Goal: Task Accomplishment & Management: Manage account settings

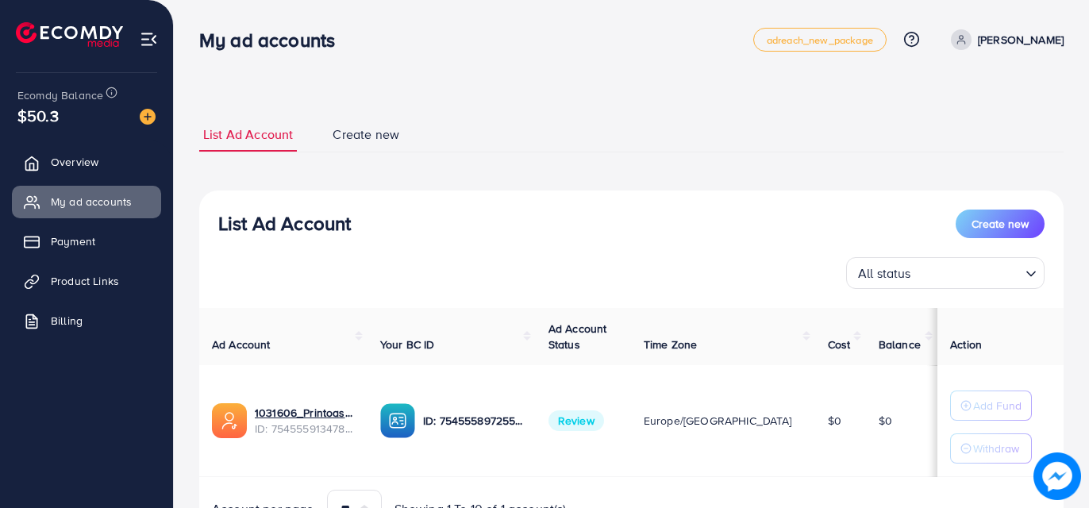
scroll to position [82, 0]
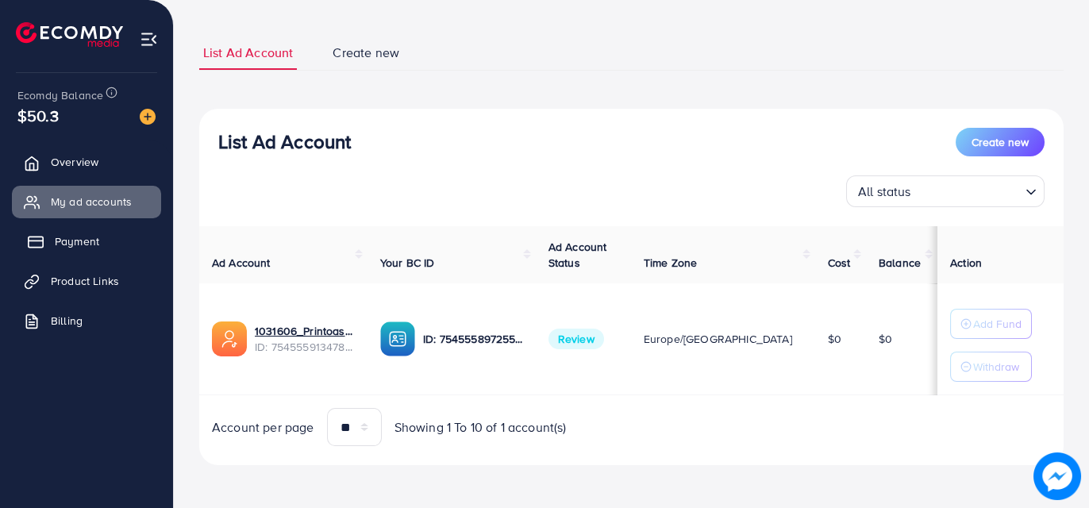
click at [109, 241] on link "Payment" at bounding box center [86, 242] width 149 height 32
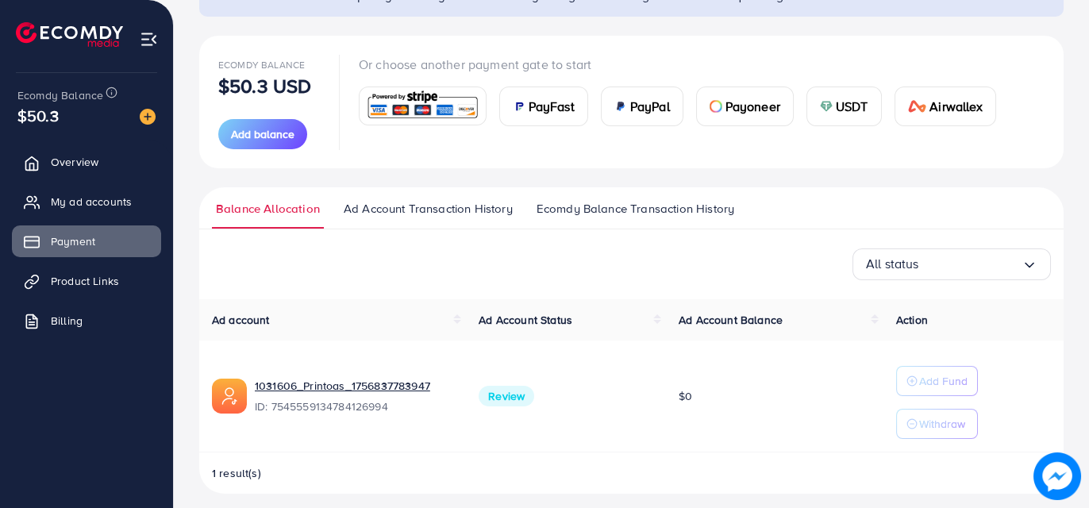
scroll to position [164, 0]
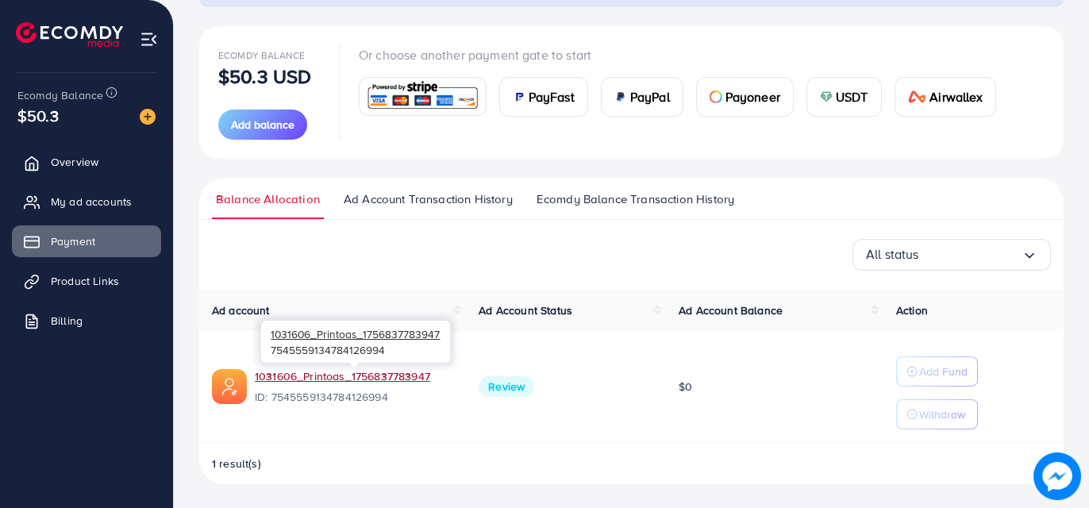
click at [395, 371] on link "1031606_Printoas_1756837783947" at bounding box center [354, 376] width 199 height 16
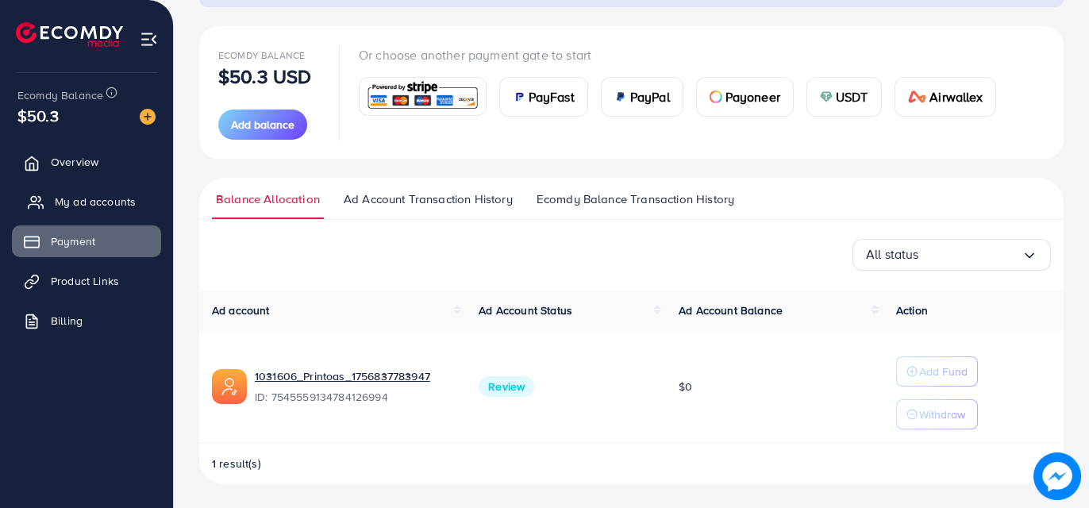
click at [98, 197] on span "My ad accounts" at bounding box center [95, 202] width 81 height 16
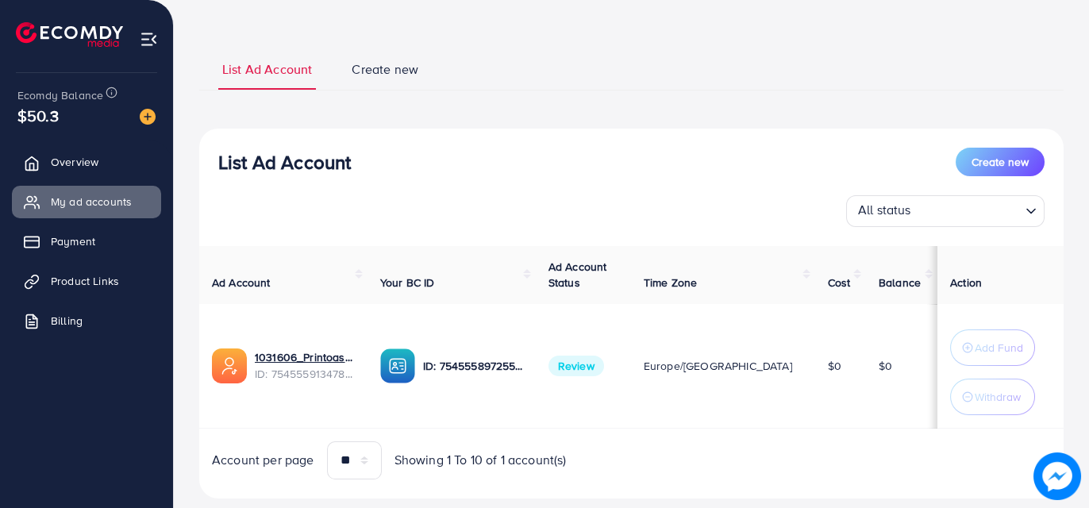
scroll to position [102, 0]
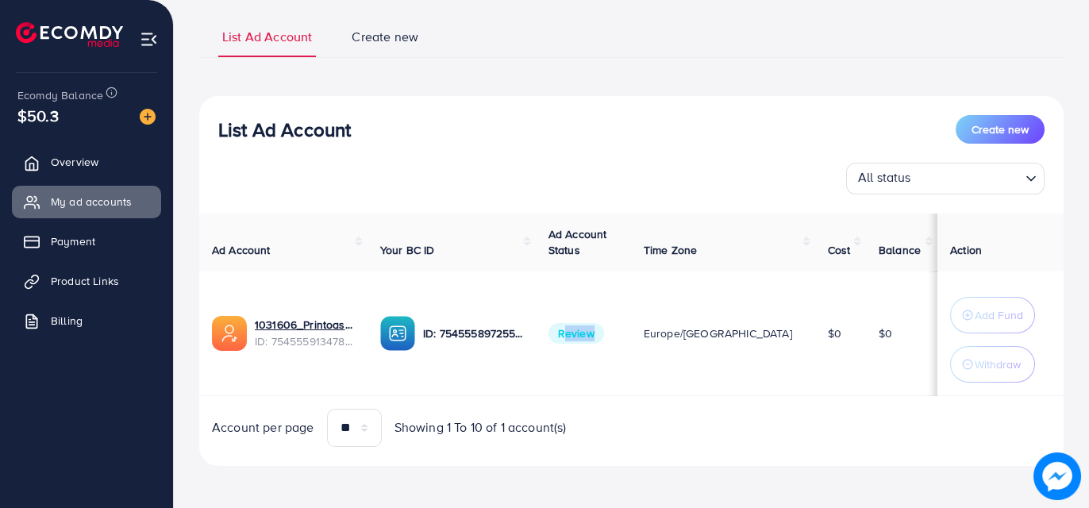
drag, startPoint x: 621, startPoint y: 334, endPoint x: 581, endPoint y: 336, distance: 39.7
click at [581, 336] on td "Review" at bounding box center [583, 334] width 95 height 125
click at [631, 348] on td "Review" at bounding box center [583, 334] width 95 height 125
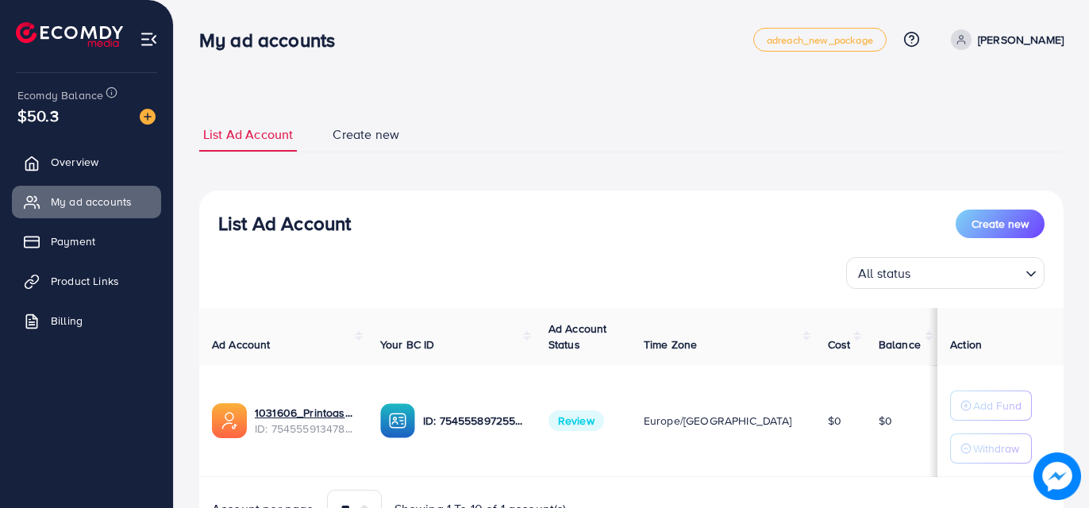
scroll to position [82, 0]
